Goal: Book appointment/travel/reservation

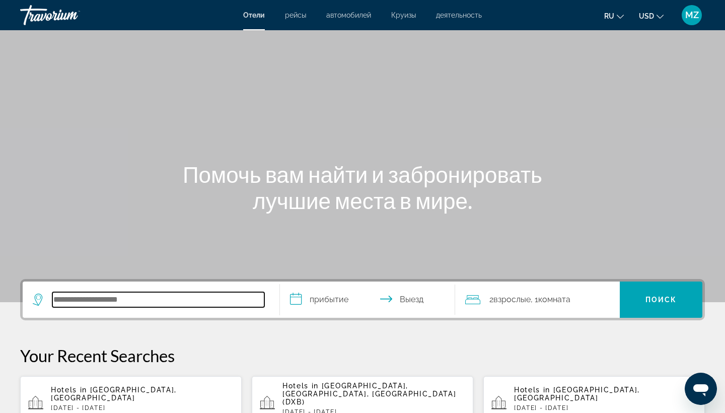
click at [196, 305] on input "Search hotel destination" at bounding box center [158, 299] width 212 height 15
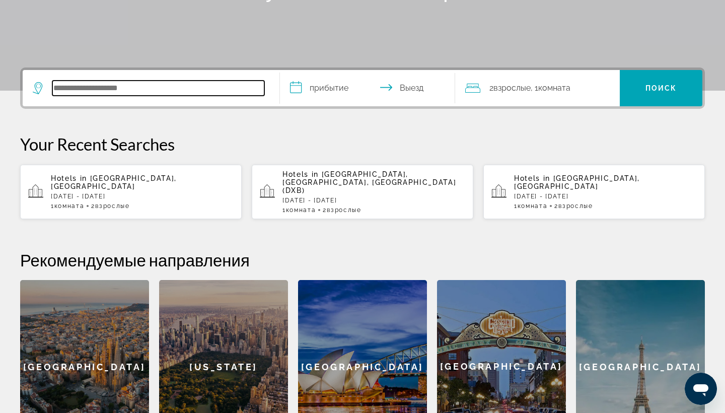
scroll to position [246, 0]
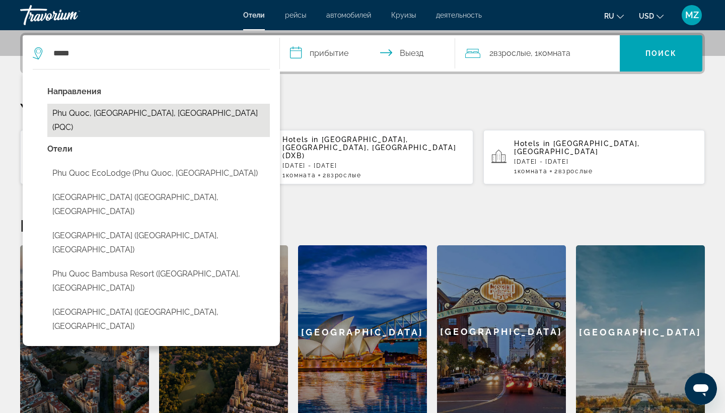
click at [200, 112] on button "Phu Quoc, [GEOGRAPHIC_DATA], [GEOGRAPHIC_DATA] (PQC)" at bounding box center [158, 120] width 223 height 33
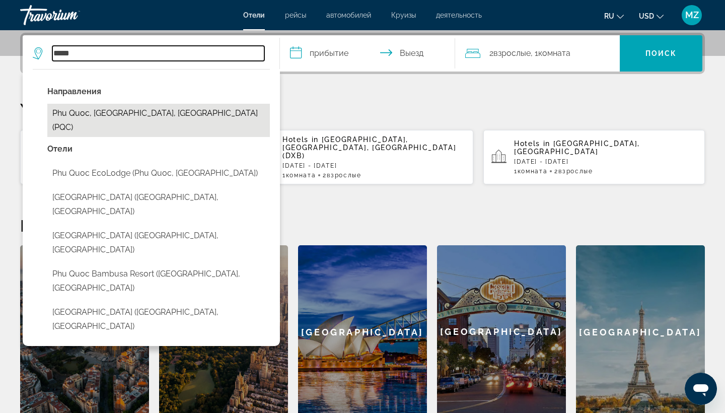
type input "**********"
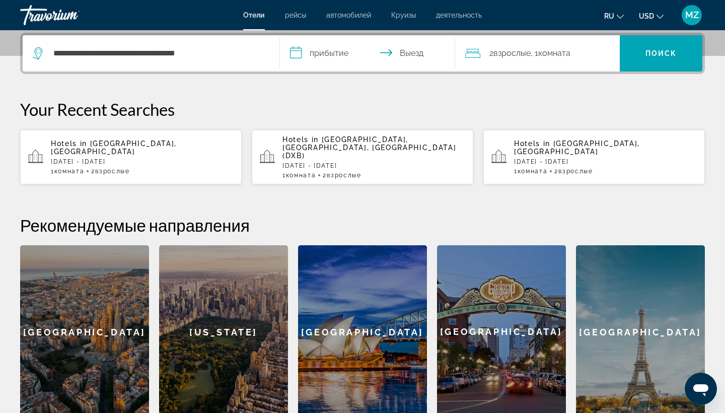
click at [334, 56] on input "**********" at bounding box center [369, 54] width 179 height 39
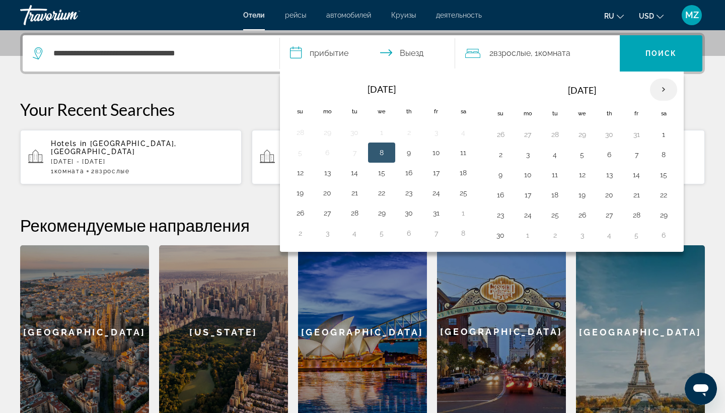
click at [659, 89] on th "Next month" at bounding box center [663, 90] width 27 height 22
click at [662, 155] on button "10" at bounding box center [664, 155] width 16 height 14
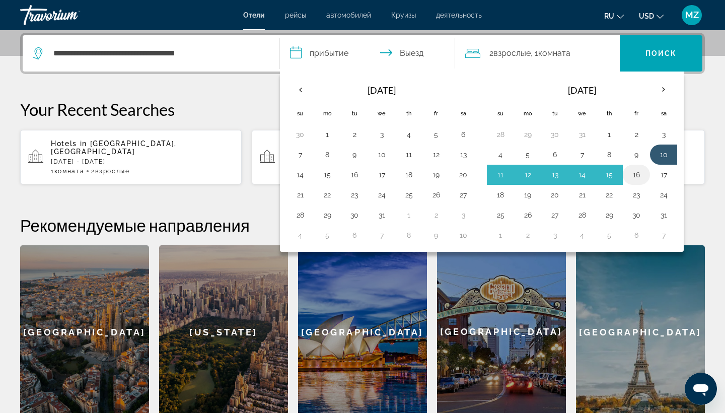
click at [640, 175] on button "16" at bounding box center [636, 175] width 16 height 14
type input "**********"
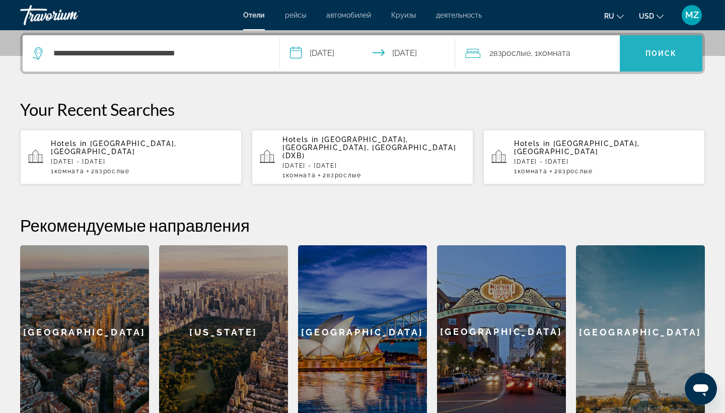
click at [655, 60] on span "Search" at bounding box center [661, 53] width 83 height 24
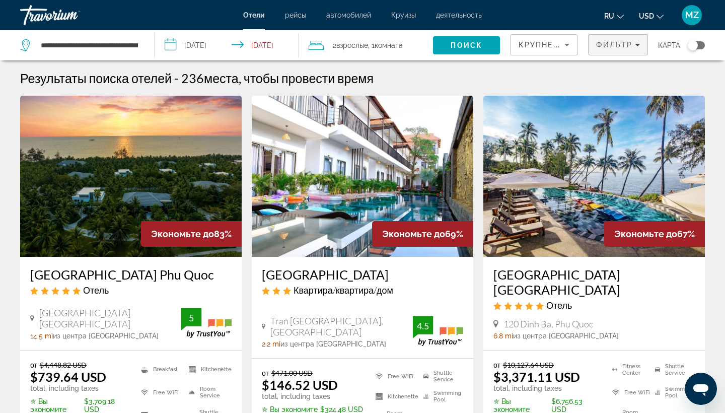
click at [644, 45] on span "Filters" at bounding box center [618, 45] width 59 height 24
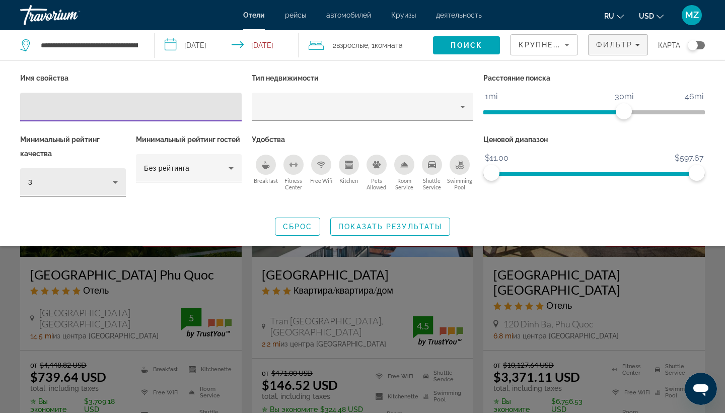
click at [113, 184] on icon "Hotel Filters" at bounding box center [115, 182] width 12 height 12
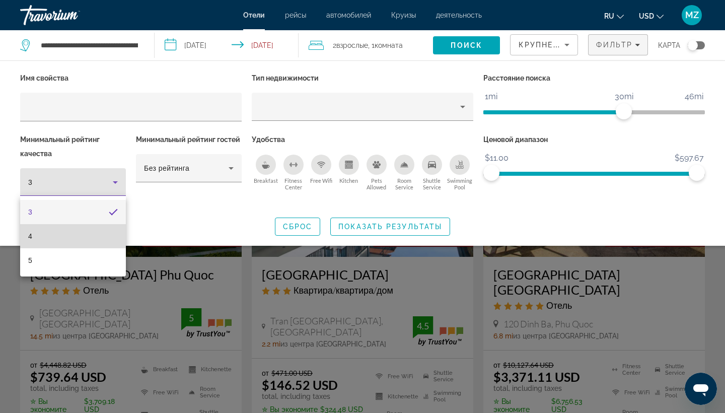
click at [101, 230] on mat-option "4" at bounding box center [73, 236] width 106 height 24
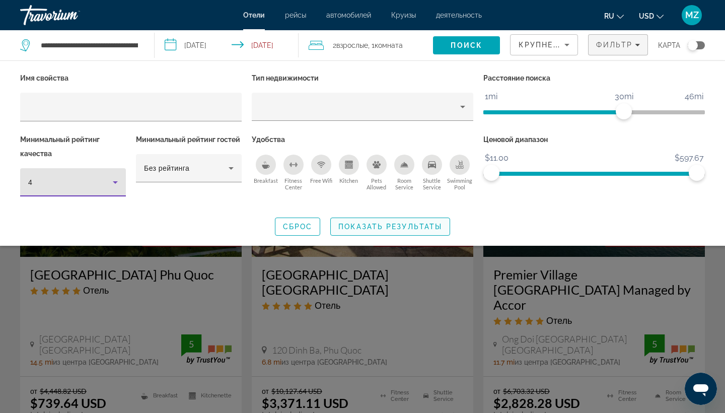
click at [411, 226] on span "Показать результаты" at bounding box center [390, 227] width 104 height 8
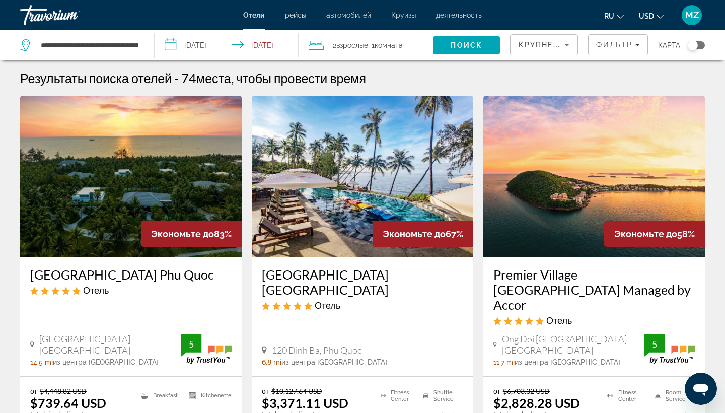
click at [574, 46] on div "Крупнейшие сбережения" at bounding box center [544, 45] width 67 height 20
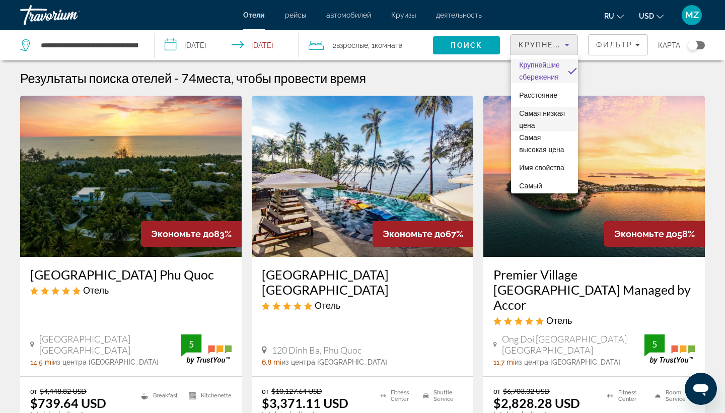
click at [549, 116] on span "Самая низкая цена" at bounding box center [542, 119] width 46 height 20
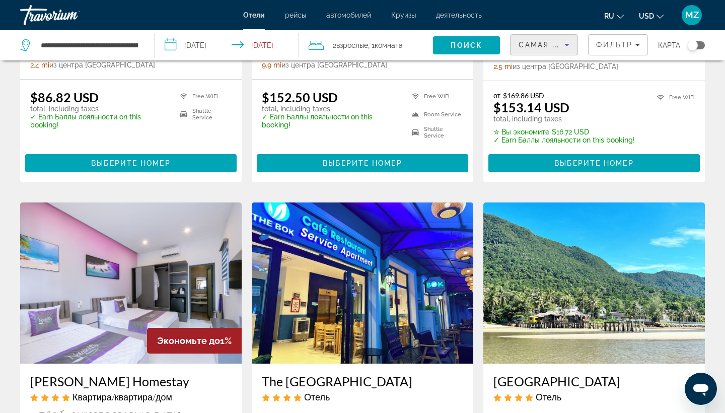
scroll to position [285, 0]
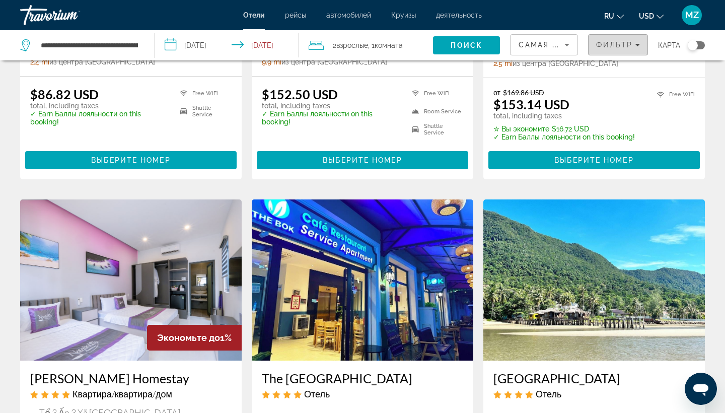
click at [635, 42] on div "Фильтр" at bounding box center [618, 45] width 44 height 8
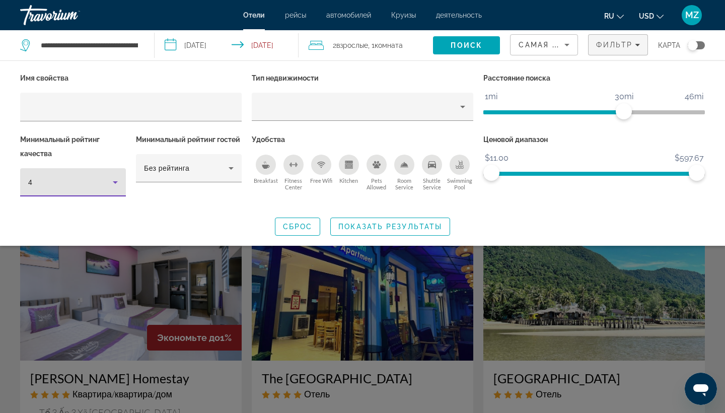
click at [116, 182] on icon "Hotel Filters" at bounding box center [115, 182] width 5 height 3
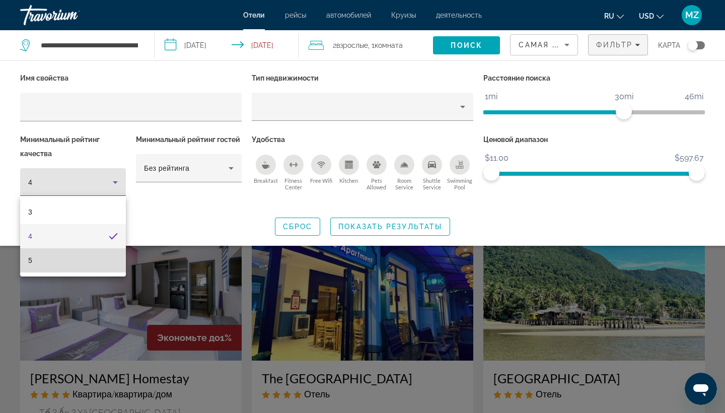
click at [105, 262] on mat-option "5" at bounding box center [73, 260] width 106 height 24
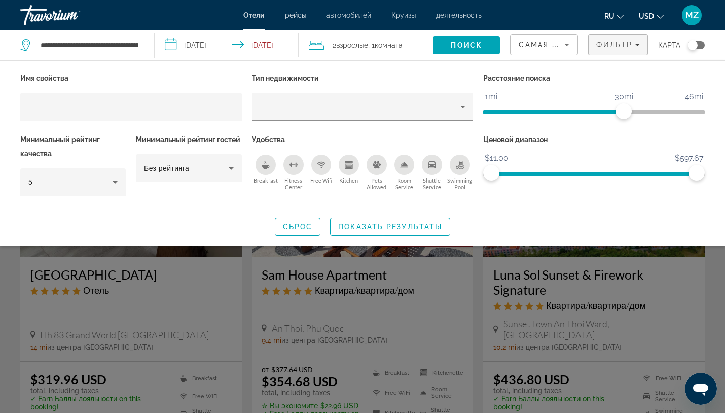
click at [180, 275] on div "Search widget" at bounding box center [362, 282] width 725 height 262
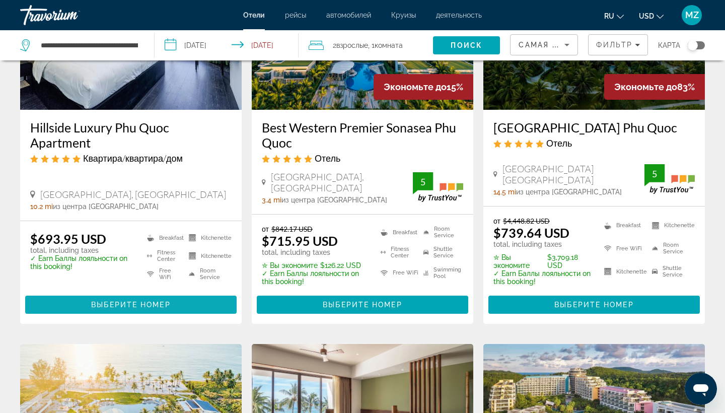
scroll to position [533, 0]
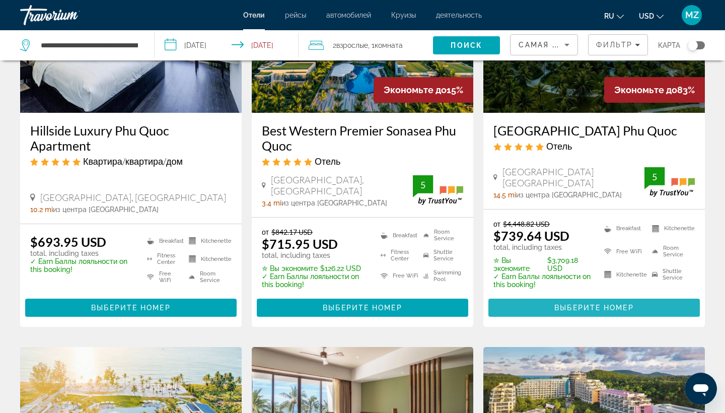
click at [590, 304] on span "Выберите номер" at bounding box center [593, 308] width 79 height 8
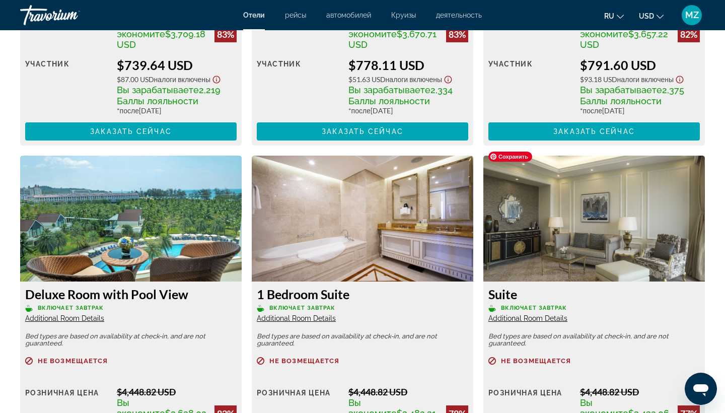
scroll to position [1655, 0]
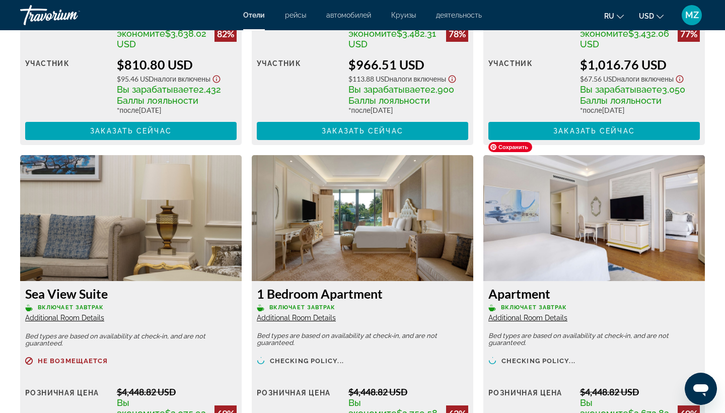
click at [590, 304] on p "Включает завтрак" at bounding box center [593, 308] width 211 height 8
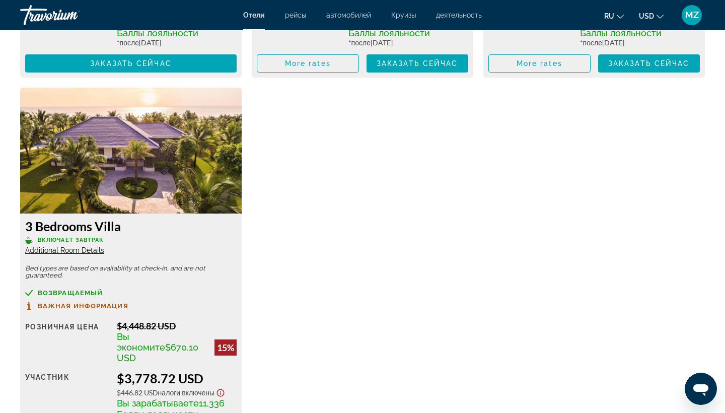
scroll to position [2531, 0]
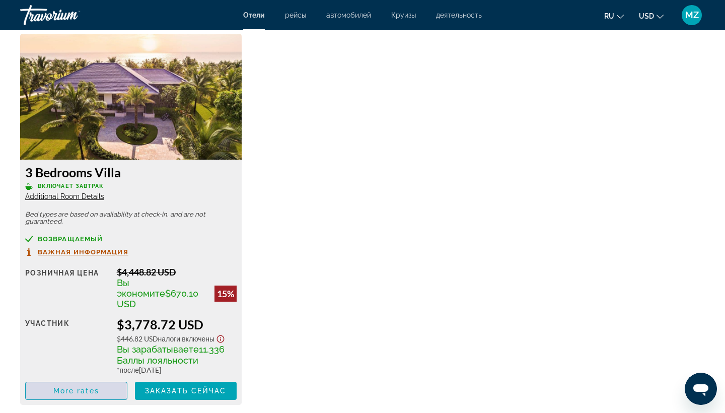
click at [89, 379] on span "Main content" at bounding box center [76, 391] width 101 height 24
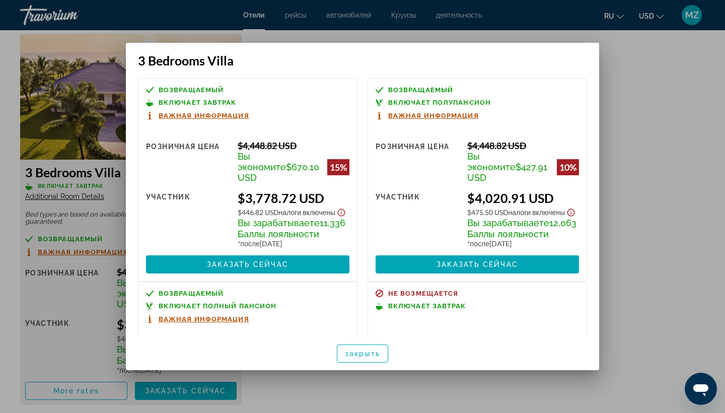
scroll to position [0, 0]
click at [377, 349] on span "button" at bounding box center [362, 353] width 50 height 24
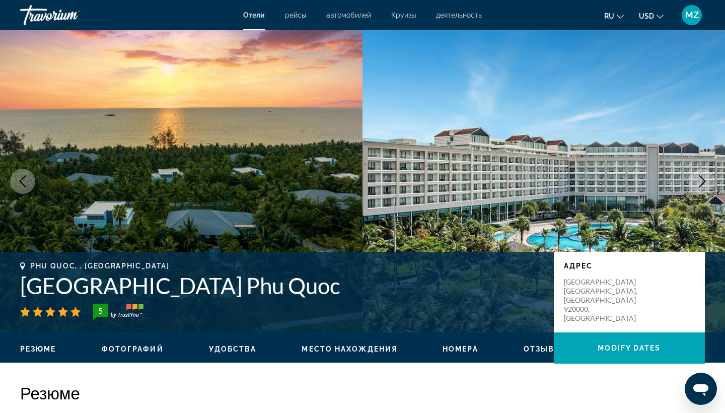
click at [299, 13] on span "рейсы" at bounding box center [295, 15] width 21 height 8
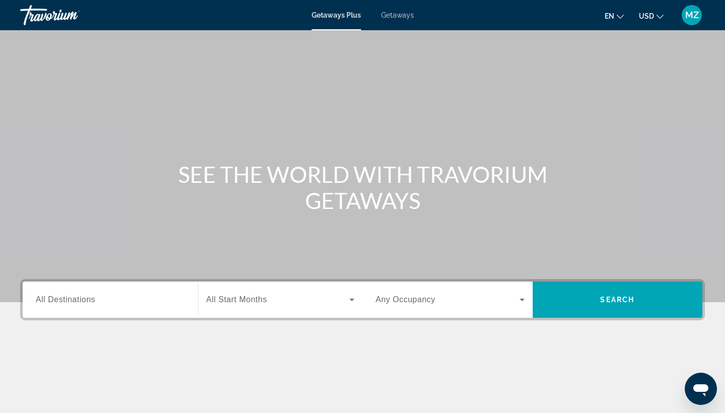
click at [144, 308] on div "Search widget" at bounding box center [110, 299] width 149 height 29
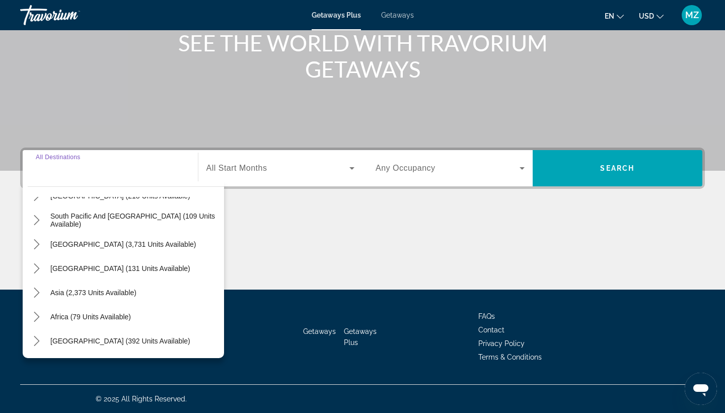
scroll to position [163, 0]
click at [39, 292] on icon "Toggle Asia (2,373 units available) submenu" at bounding box center [37, 292] width 10 height 10
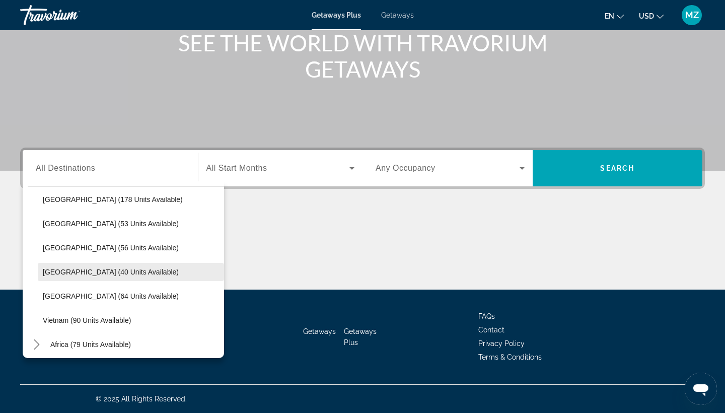
scroll to position [377, 0]
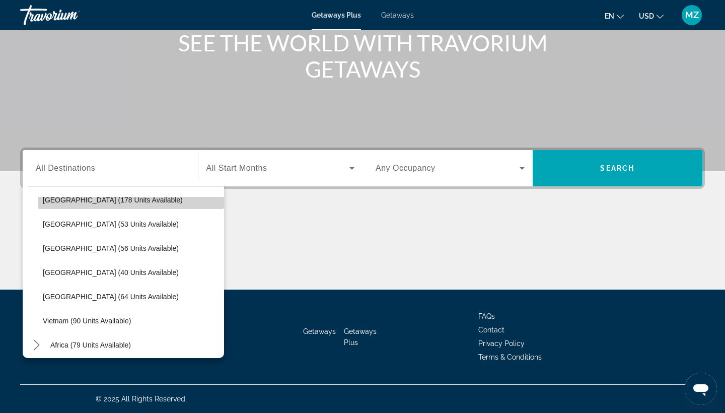
click at [75, 205] on span "Select destination: Malaysia (178 units available)" at bounding box center [131, 200] width 186 height 24
type input "**********"
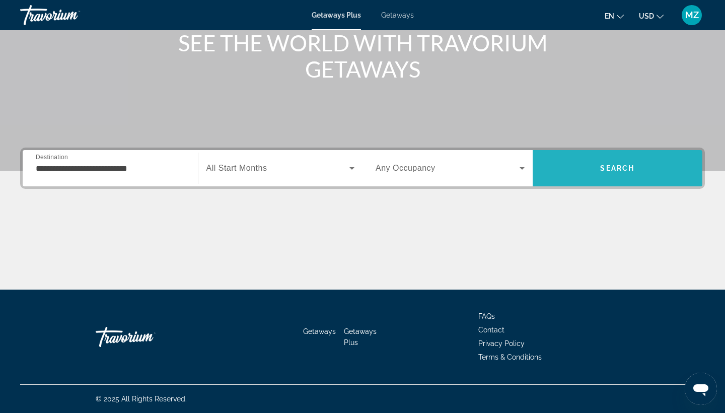
click at [556, 160] on span "Search" at bounding box center [618, 168] width 170 height 24
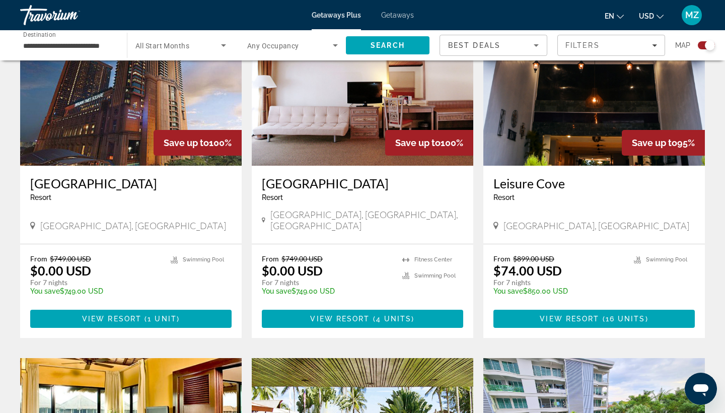
scroll to position [401, 0]
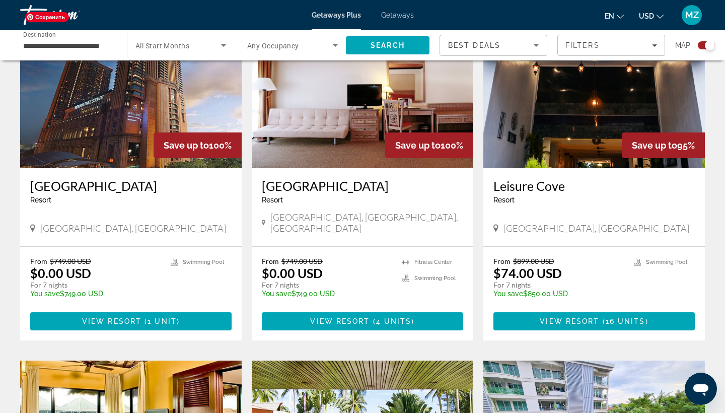
click at [224, 97] on img "Main content" at bounding box center [131, 87] width 222 height 161
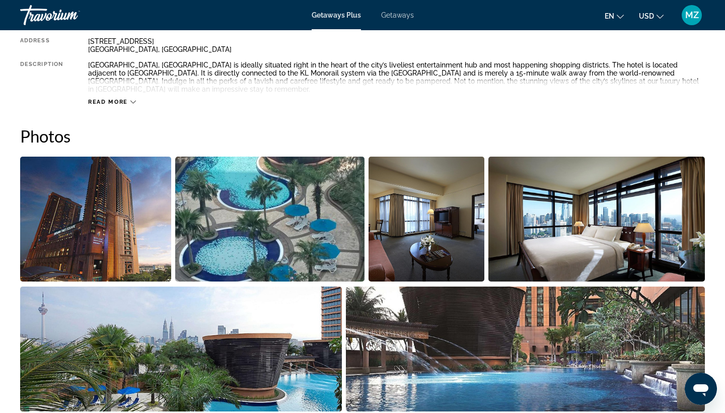
scroll to position [425, 0]
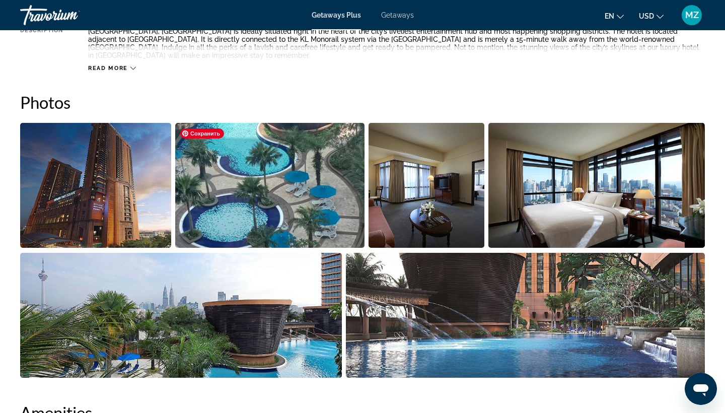
drag, startPoint x: 311, startPoint y: 183, endPoint x: 434, endPoint y: 94, distance: 152.9
click at [434, 94] on div "Photos" at bounding box center [362, 237] width 685 height 290
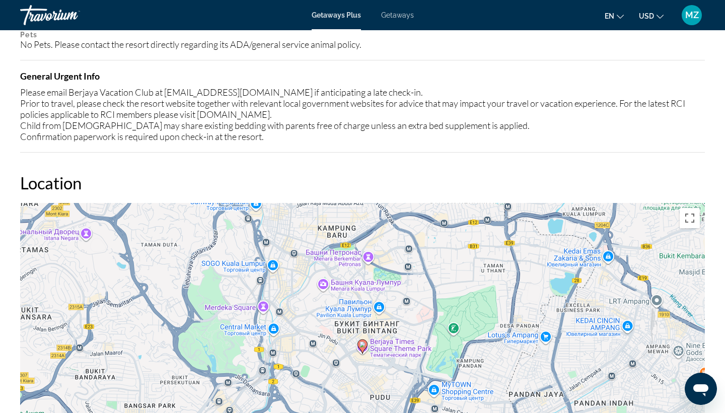
click at [434, 94] on div "Please email Berjaya Vacation Club at bvcreservation@berjaya.com.my if anticipa…" at bounding box center [362, 114] width 685 height 55
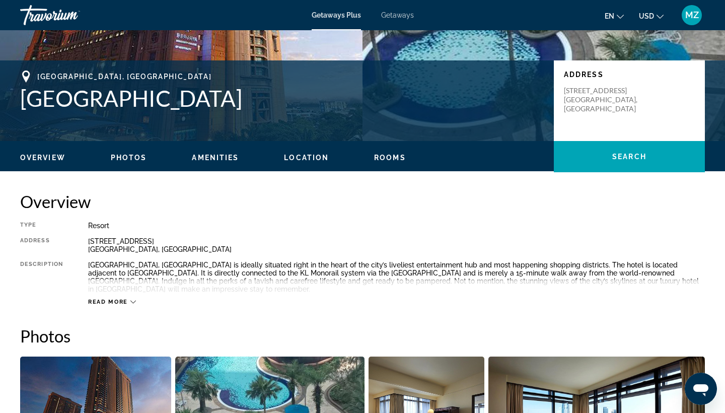
scroll to position [190, 0]
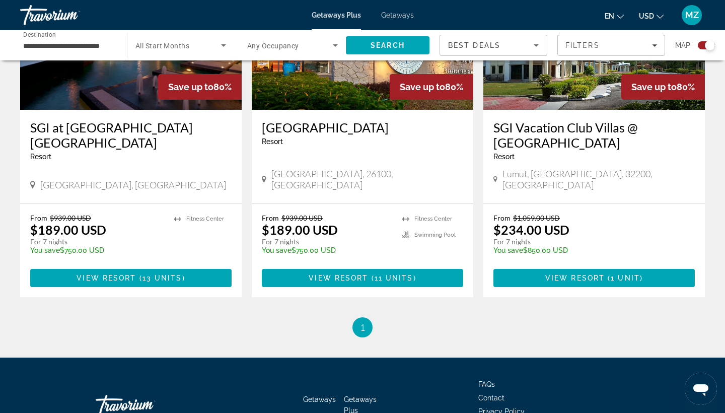
scroll to position [1542, 0]
